Goal: Task Accomplishment & Management: Complete application form

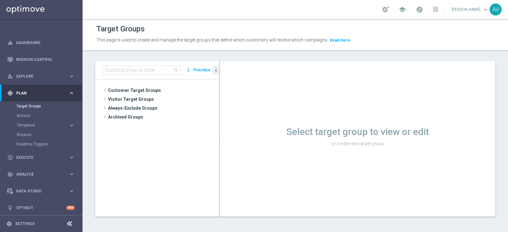
click at [132, 70] on input at bounding box center [141, 70] width 77 height 9
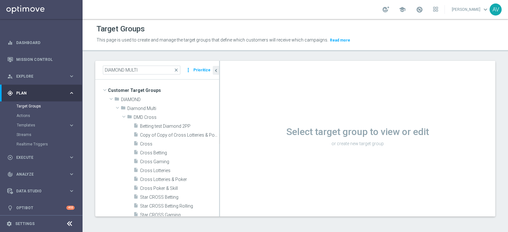
type input "DIAMOND MULTI"
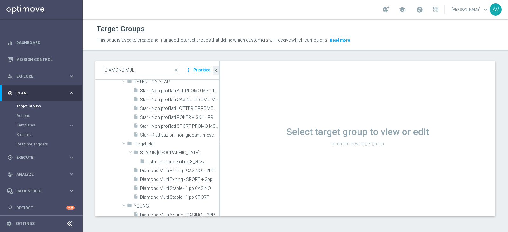
scroll to position [192, 0]
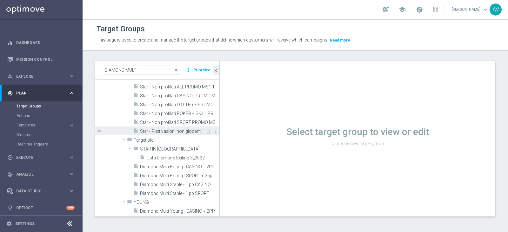
click at [175, 129] on span "Star - Riattivazioni non giocanti mese" at bounding box center [172, 131] width 65 height 5
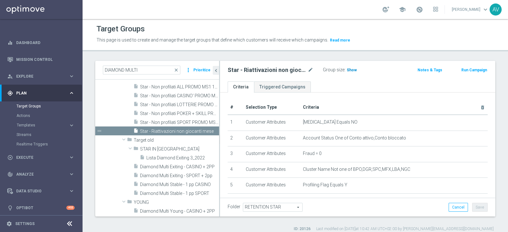
click at [352, 69] on span "Show" at bounding box center [351, 70] width 10 height 4
click at [347, 70] on span "35" at bounding box center [350, 71] width 6 height 6
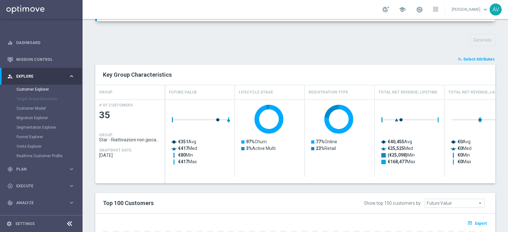
scroll to position [214, 0]
click at [465, 62] on button "playlist_add_check Select Attributes" at bounding box center [476, 59] width 38 height 7
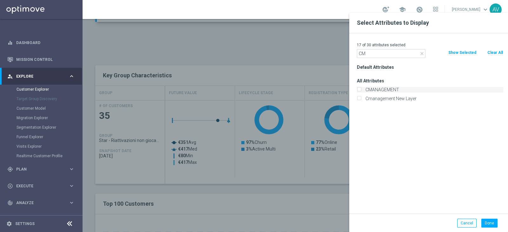
type input "CM"
click at [379, 91] on label "CMANAGEMENT" at bounding box center [433, 90] width 140 height 6
click at [361, 91] on input "CMANAGEMENT" at bounding box center [359, 91] width 4 height 4
checkbox input "true"
click at [487, 220] on button "Done" at bounding box center [489, 223] width 16 height 9
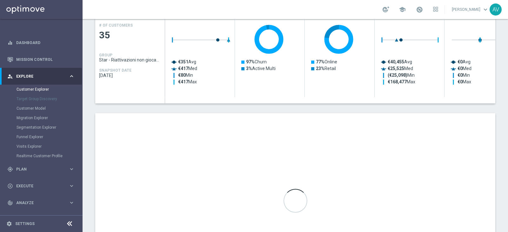
scroll to position [330, 0]
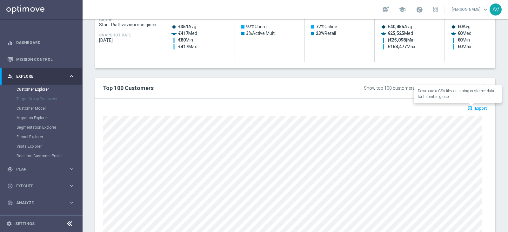
click at [475, 107] on span "Export" at bounding box center [481, 108] width 12 height 4
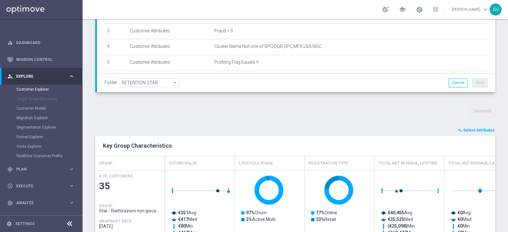
scroll to position [0, 0]
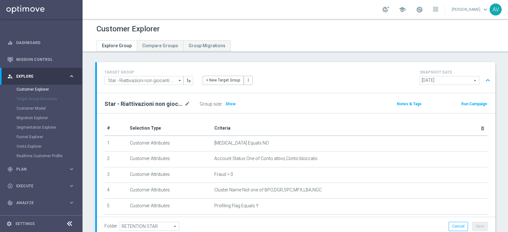
click at [462, 102] on button "Run Campaign" at bounding box center [473, 104] width 27 height 7
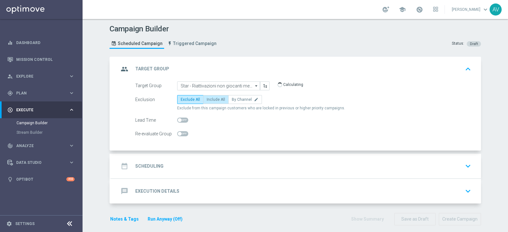
click at [208, 97] on span "Include All" at bounding box center [216, 99] width 18 height 4
click at [208, 99] on input "Include All" at bounding box center [209, 101] width 4 height 4
radio input "true"
click at [119, 73] on icon "group" at bounding box center [124, 68] width 11 height 11
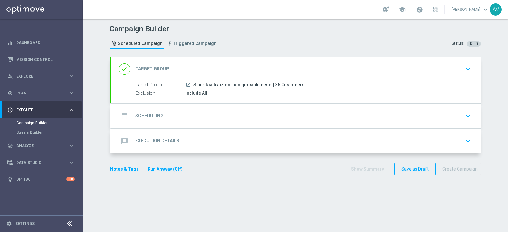
click at [128, 115] on div "date_range Scheduling" at bounding box center [141, 115] width 45 height 11
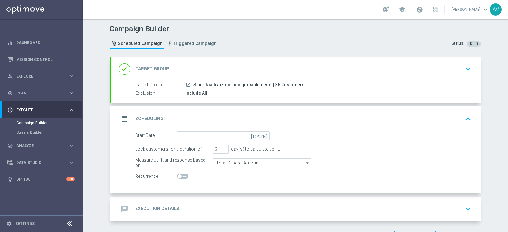
click at [261, 136] on icon "today" at bounding box center [260, 134] width 19 height 7
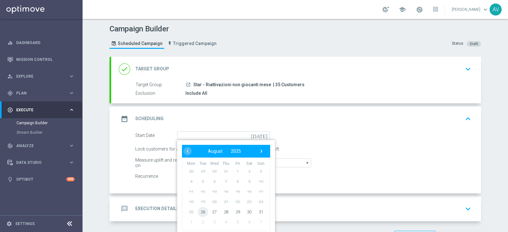
click at [198, 213] on span "26" at bounding box center [203, 212] width 10 height 10
type input "26 Aug 2025"
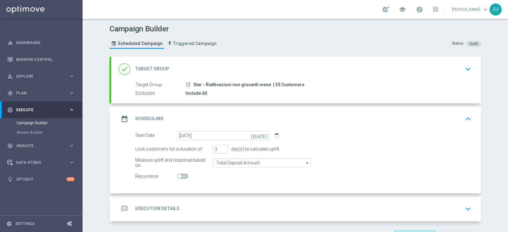
scroll to position [23, 0]
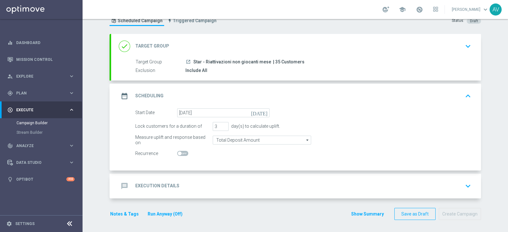
click at [126, 93] on icon "date_range" at bounding box center [124, 95] width 11 height 11
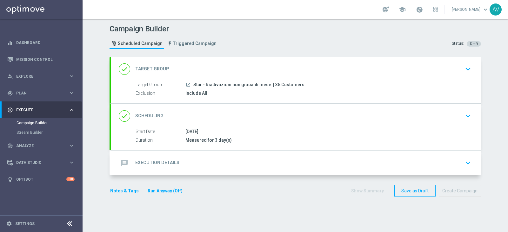
scroll to position [0, 0]
click at [119, 160] on icon "message" at bounding box center [124, 162] width 11 height 11
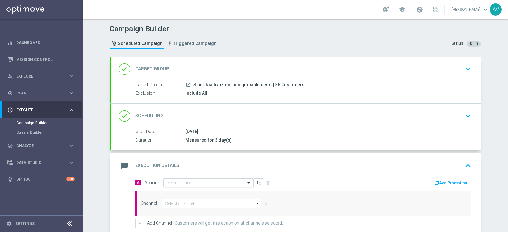
click at [193, 181] on input "text" at bounding box center [202, 183] width 71 height 5
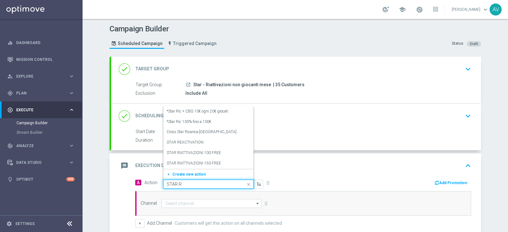
type input "STAR RE"
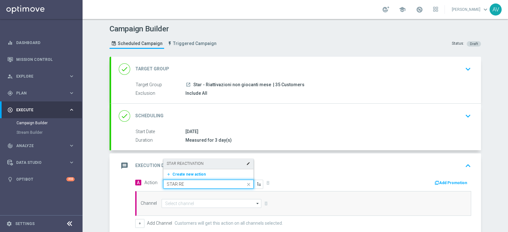
click at [187, 165] on label "STAR REACTIVATION" at bounding box center [185, 163] width 37 height 5
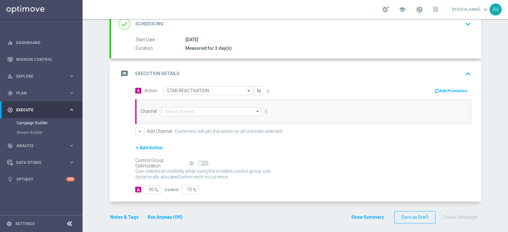
scroll to position [90, 0]
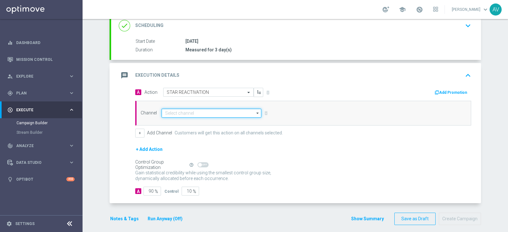
click at [176, 114] on input at bounding box center [211, 113] width 100 height 9
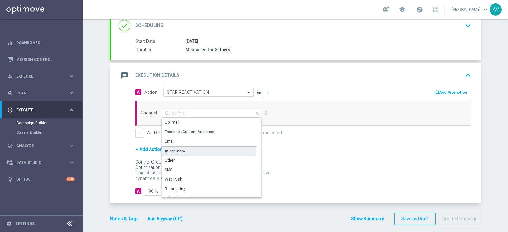
click at [183, 148] on div "In-app Inbox" at bounding box center [208, 152] width 95 height 10
type input "In-app Inbox"
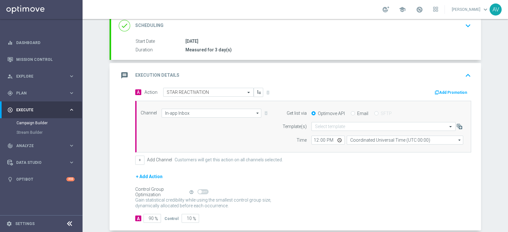
click at [351, 112] on input "Email" at bounding box center [353, 114] width 4 height 4
radio input "true"
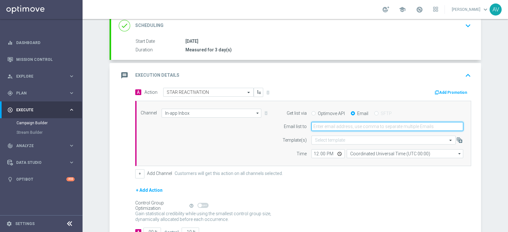
click at [363, 128] on input "email" at bounding box center [387, 126] width 152 height 9
type input "alessandro.vania@sisal.it"
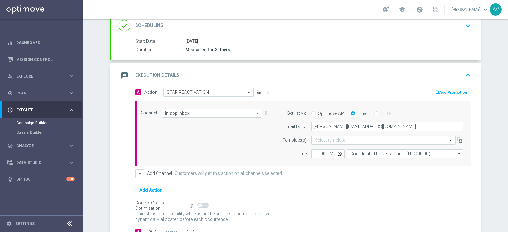
click at [121, 76] on icon "message" at bounding box center [124, 75] width 11 height 11
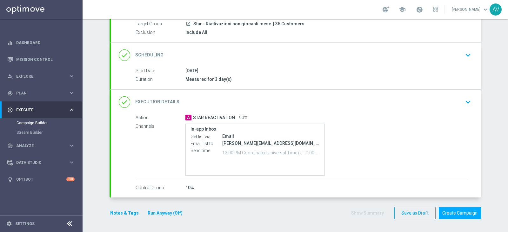
scroll to position [60, 0]
click at [122, 98] on icon "done" at bounding box center [124, 102] width 11 height 11
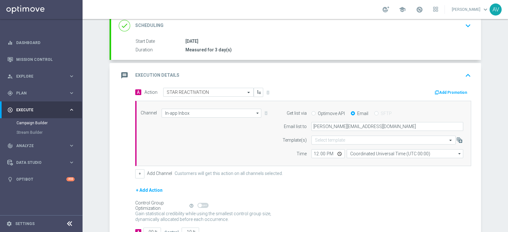
scroll to position [136, 0]
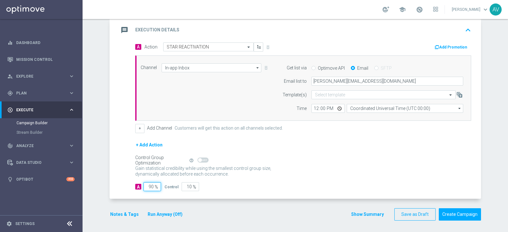
click at [148, 186] on input "90" at bounding box center [151, 186] width 17 height 9
type input "0"
type input "100"
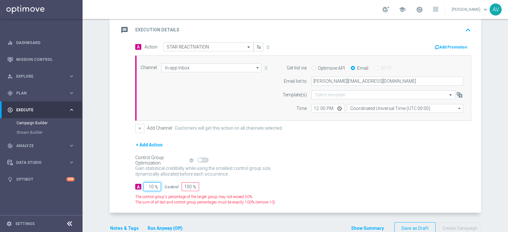
type input "100"
type input "0"
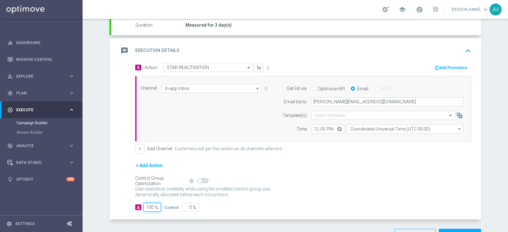
scroll to position [110, 0]
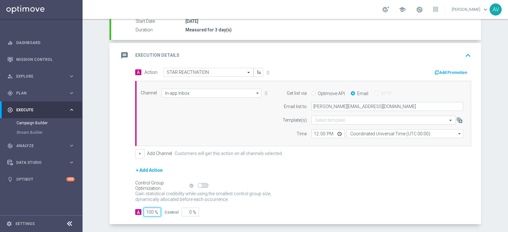
type input "100"
click at [119, 54] on icon "message" at bounding box center [124, 55] width 11 height 11
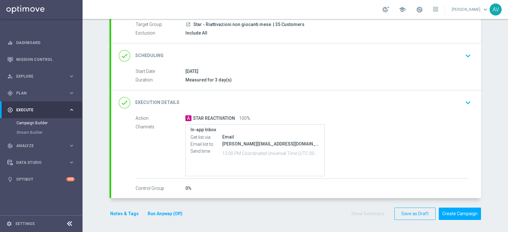
scroll to position [60, 0]
click at [109, 213] on button "Notes & Tags" at bounding box center [124, 214] width 30 height 8
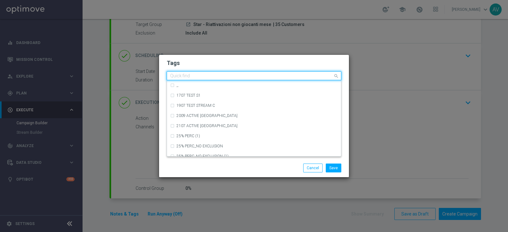
click at [248, 74] on input "text" at bounding box center [251, 76] width 163 height 5
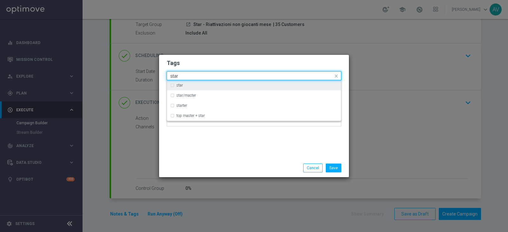
click at [178, 87] on label "star" at bounding box center [179, 85] width 6 height 4
type input "star"
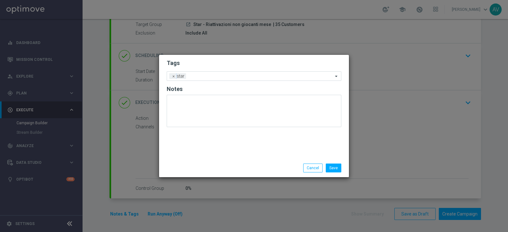
click at [241, 150] on div "Tags Add a new tag × star Notes" at bounding box center [254, 107] width 190 height 104
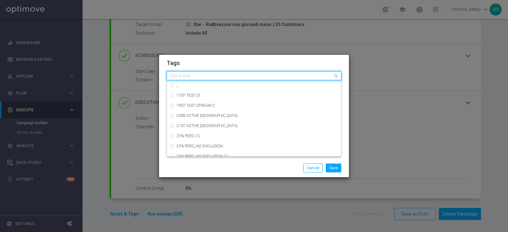
click at [213, 74] on input "text" at bounding box center [251, 76] width 163 height 5
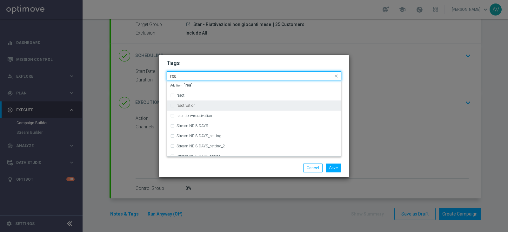
click at [188, 106] on label "reactivation" at bounding box center [185, 106] width 19 height 4
type input "rea"
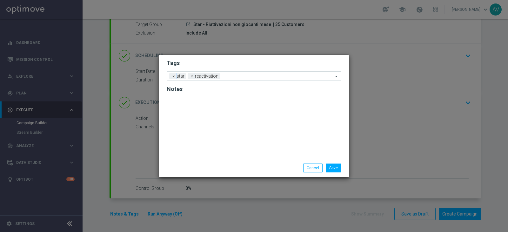
click at [237, 167] on div "Save Cancel" at bounding box center [284, 168] width 123 height 9
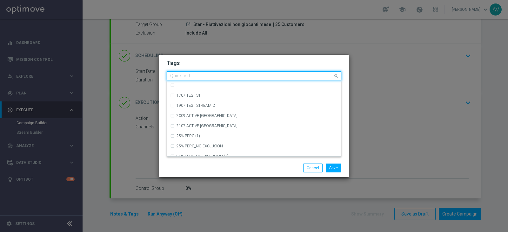
click at [231, 77] on input "text" at bounding box center [251, 76] width 163 height 5
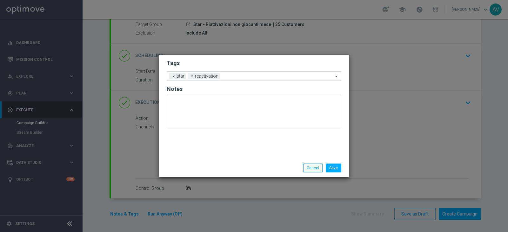
click at [255, 175] on div "Save Cancel" at bounding box center [254, 168] width 190 height 18
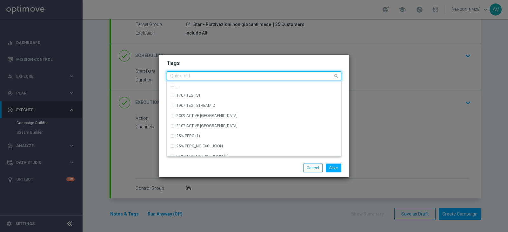
click at [241, 76] on input "text" at bounding box center [251, 76] width 163 height 5
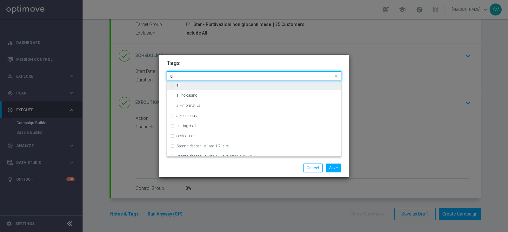
click at [194, 84] on div "all" at bounding box center [256, 85] width 161 height 4
type input "all"
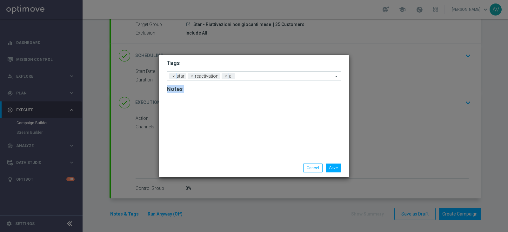
drag, startPoint x: 236, startPoint y: 174, endPoint x: 272, endPoint y: 75, distance: 104.6
click at [272, 75] on div "Tags Add a new tag × star × reactivation × all Notes Save Cancel" at bounding box center [254, 116] width 190 height 122
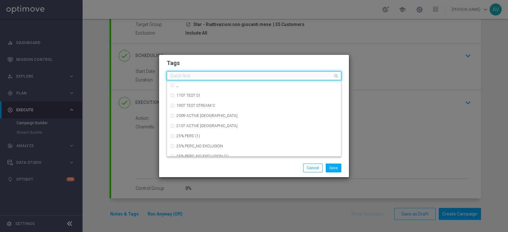
click at [272, 75] on input "text" at bounding box center [251, 76] width 163 height 5
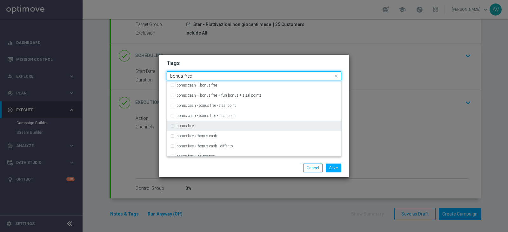
click at [181, 125] on label "bonus free" at bounding box center [184, 126] width 17 height 4
type input "bonus free"
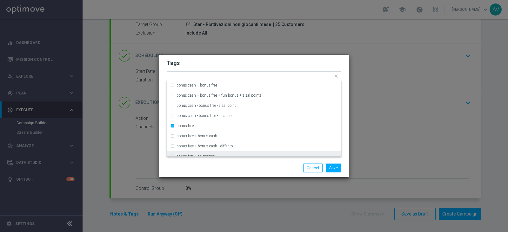
click at [232, 165] on div "Save Cancel" at bounding box center [284, 168] width 123 height 9
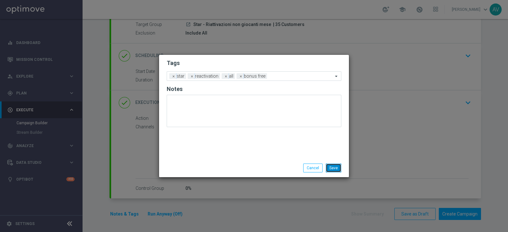
click at [336, 168] on button "Save" at bounding box center [333, 168] width 16 height 9
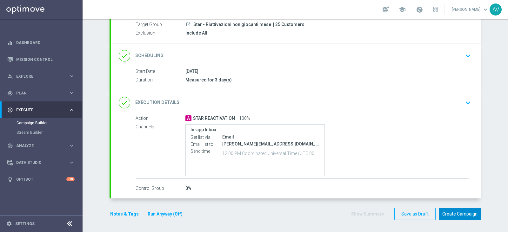
click at [465, 211] on button "Create Campaign" at bounding box center [459, 214] width 42 height 12
